Goal: Information Seeking & Learning: Check status

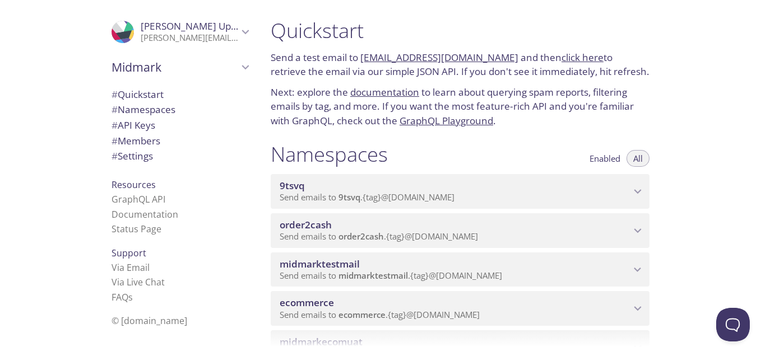
scroll to position [112, 0]
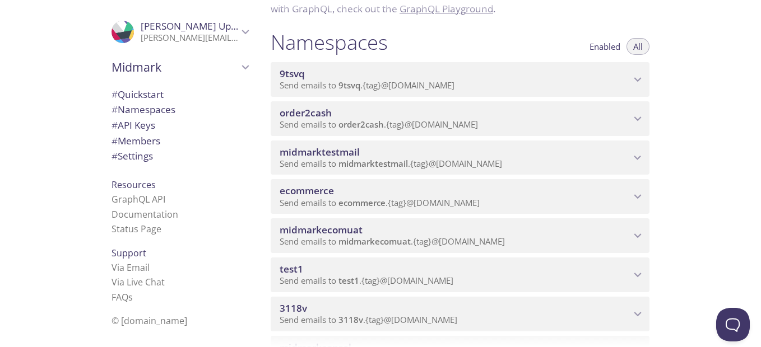
click at [357, 189] on span "ecommerce" at bounding box center [454, 191] width 351 height 12
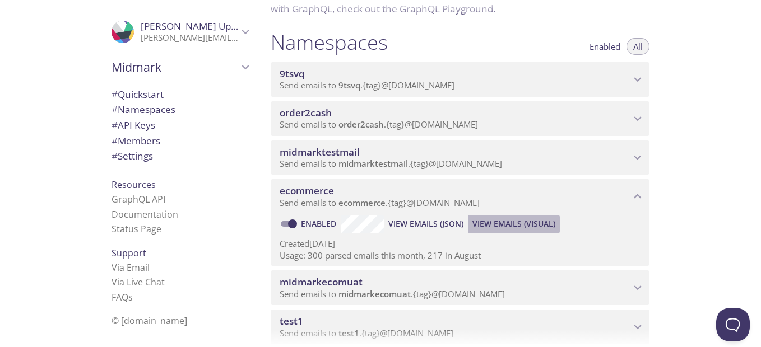
click at [492, 223] on span "View Emails (Visual)" at bounding box center [513, 223] width 83 height 13
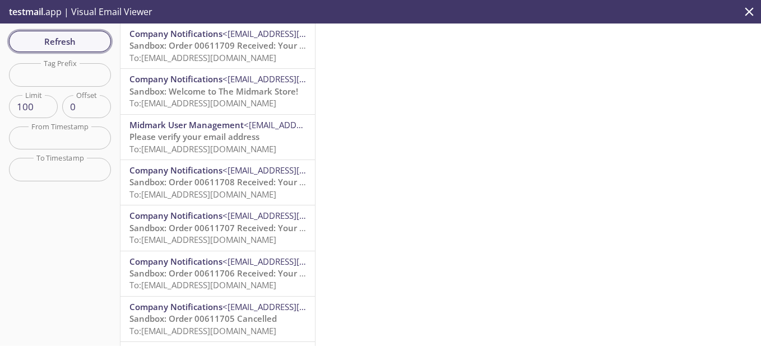
click at [82, 36] on span "Refresh" at bounding box center [60, 41] width 84 height 15
click at [236, 39] on span "Company Notifications <[EMAIL_ADDRESS][DOMAIN_NAME]>" at bounding box center [217, 34] width 176 height 12
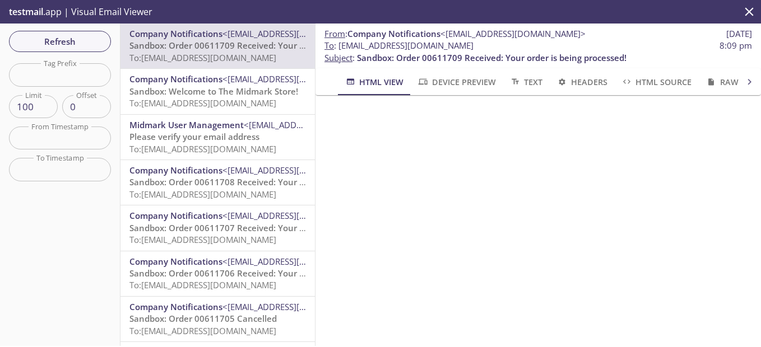
drag, startPoint x: 339, startPoint y: 45, endPoint x: 519, endPoint y: 41, distance: 179.8
click at [473, 41] on span "To : [EMAIL_ADDRESS][DOMAIN_NAME]" at bounding box center [398, 46] width 149 height 12
click at [91, 34] on span "Refresh" at bounding box center [60, 41] width 84 height 15
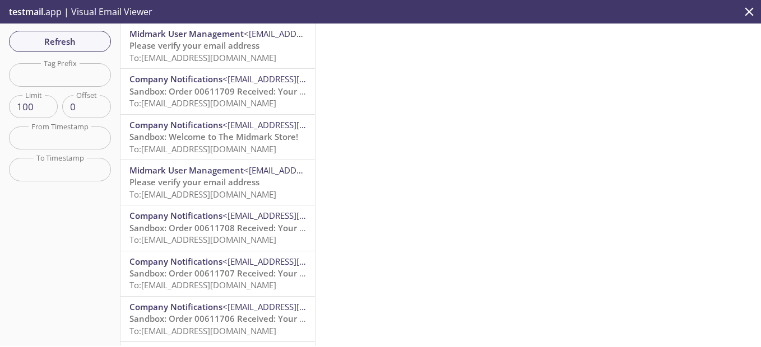
click at [234, 44] on span "Please verify your email address" at bounding box center [194, 45] width 130 height 11
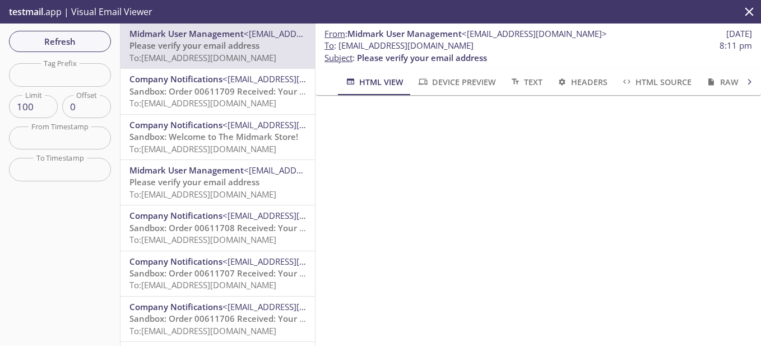
scroll to position [101, 0]
click at [69, 71] on input "text" at bounding box center [60, 74] width 102 height 23
paste input "[EMAIL_ADDRESS][DOMAIN_NAME]"
type input "[EMAIL_ADDRESS][DOMAIN_NAME]"
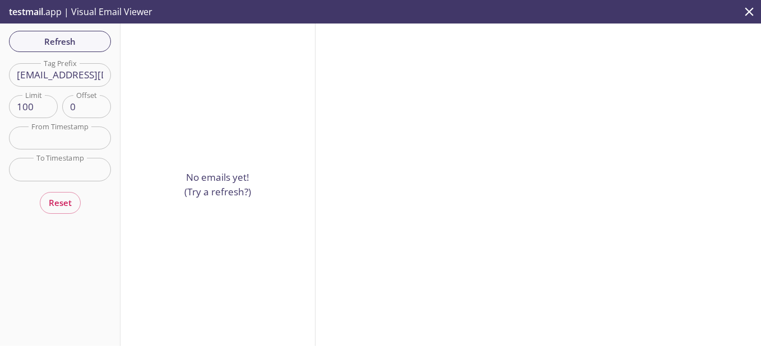
click at [77, 73] on input "[EMAIL_ADDRESS][DOMAIN_NAME]" at bounding box center [60, 74] width 102 height 23
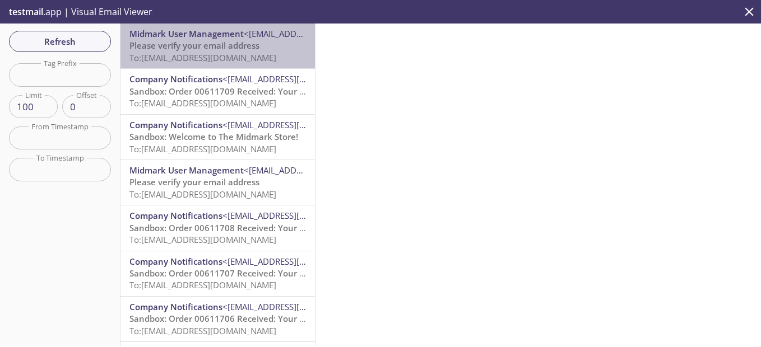
click at [244, 46] on span "Please verify your email address" at bounding box center [194, 45] width 130 height 11
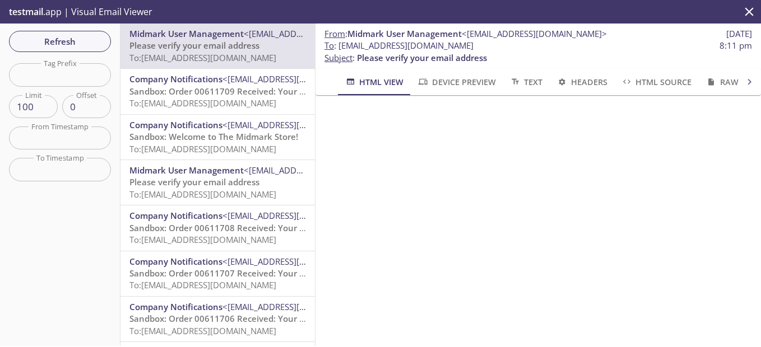
scroll to position [101, 0]
drag, startPoint x: 339, startPoint y: 46, endPoint x: 490, endPoint y: 48, distance: 151.2
click at [490, 48] on span "To : [EMAIL_ADDRESS][DOMAIN_NAME] 8:11 pm" at bounding box center [537, 46] width 427 height 12
copy span "[EMAIL_ADDRESS][DOMAIN_NAME]"
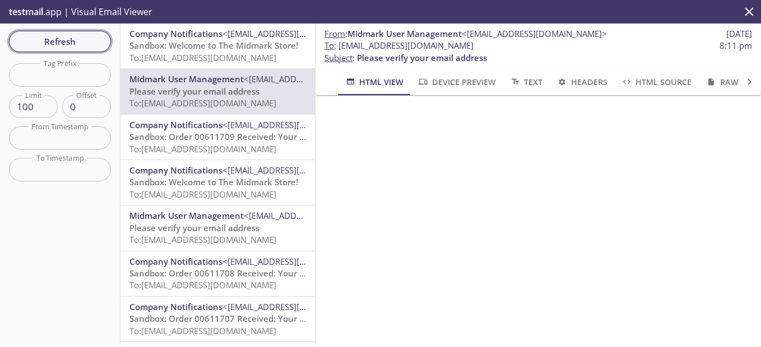
click at [76, 41] on span "Refresh" at bounding box center [60, 41] width 84 height 15
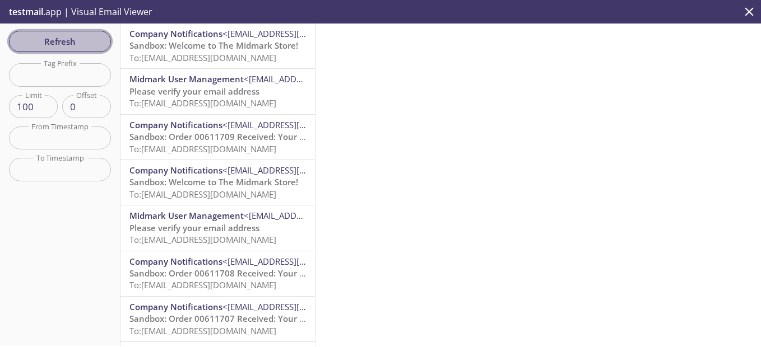
click at [86, 35] on span "Refresh" at bounding box center [60, 41] width 84 height 15
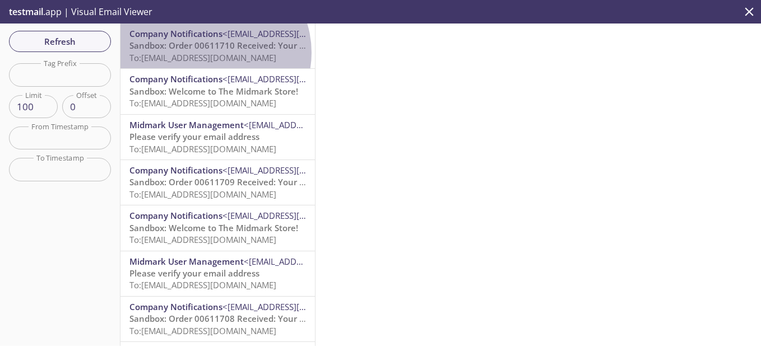
click at [212, 53] on span "To: [EMAIL_ADDRESS][DOMAIN_NAME]" at bounding box center [202, 57] width 147 height 11
